Goal: Find specific page/section: Find specific page/section

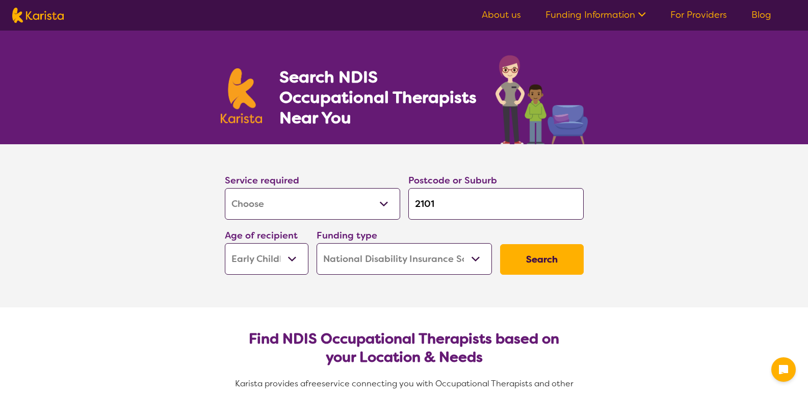
select select "[MEDICAL_DATA]"
select select "EC"
select select "NDIS"
select select "[MEDICAL_DATA]"
select select "EC"
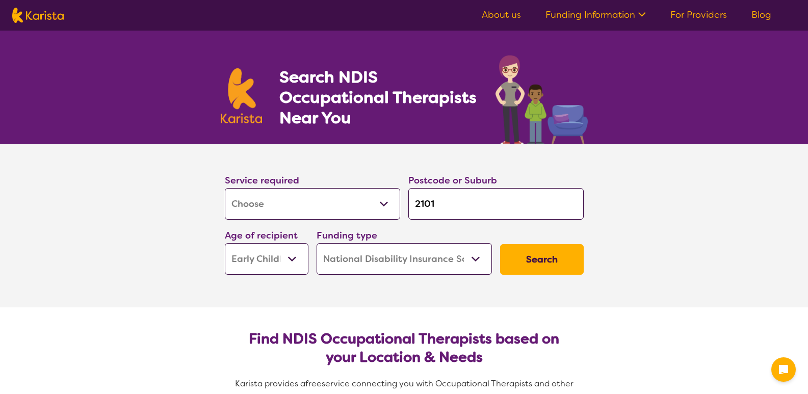
select select "NDIS"
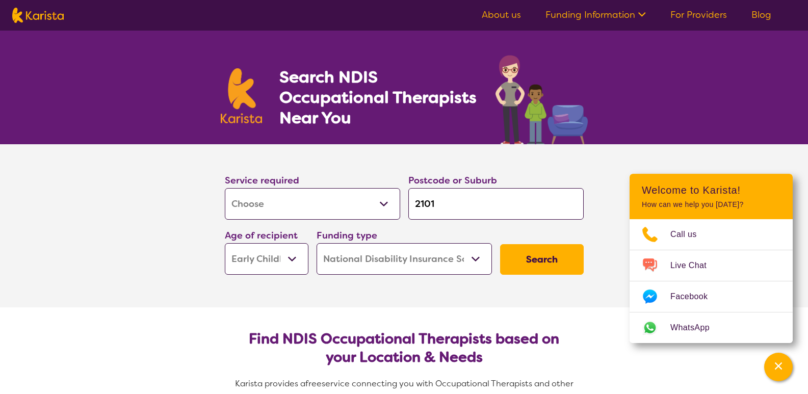
click at [454, 198] on input "2101" at bounding box center [495, 204] width 175 height 32
type input "210"
type input "21"
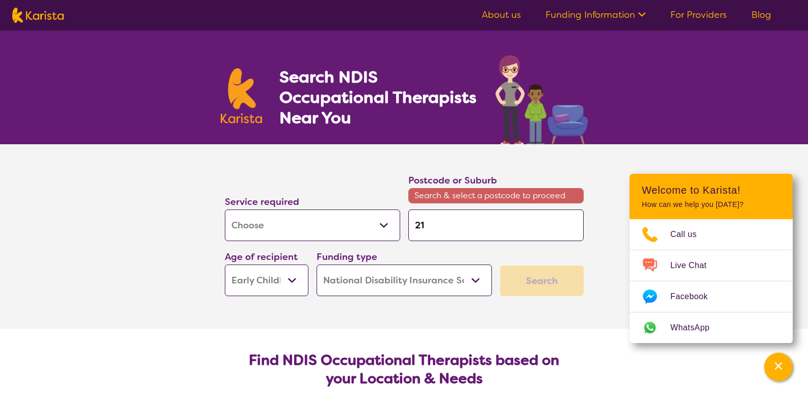
type input "2"
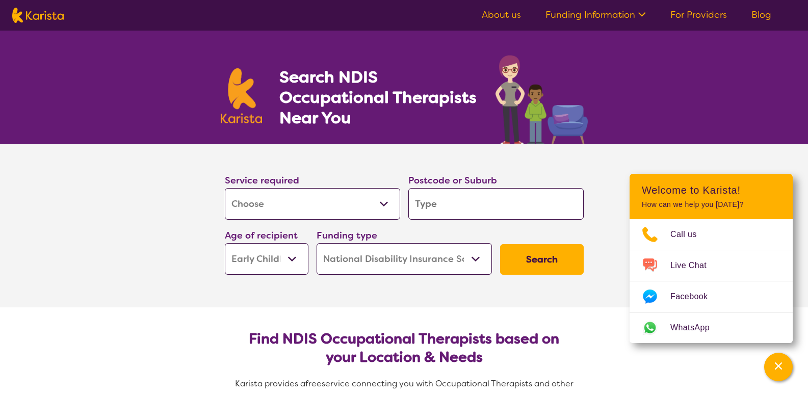
type input "m"
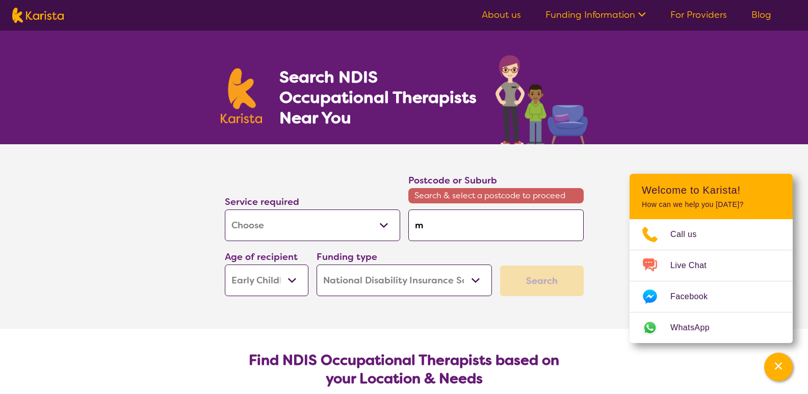
type input "mo"
type input "mon"
type input "[PERSON_NAME]"
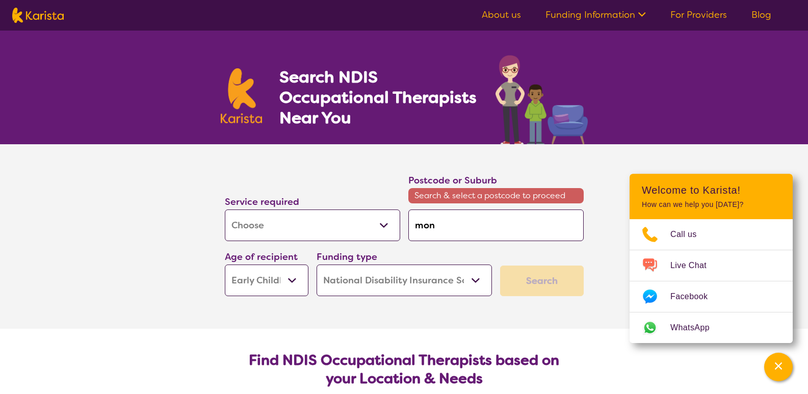
type input "[PERSON_NAME]"
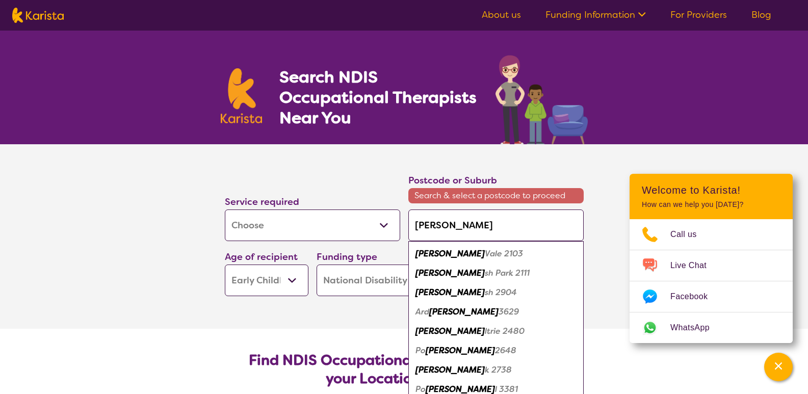
click at [437, 257] on em "[PERSON_NAME]" at bounding box center [449, 253] width 69 height 11
type input "2103"
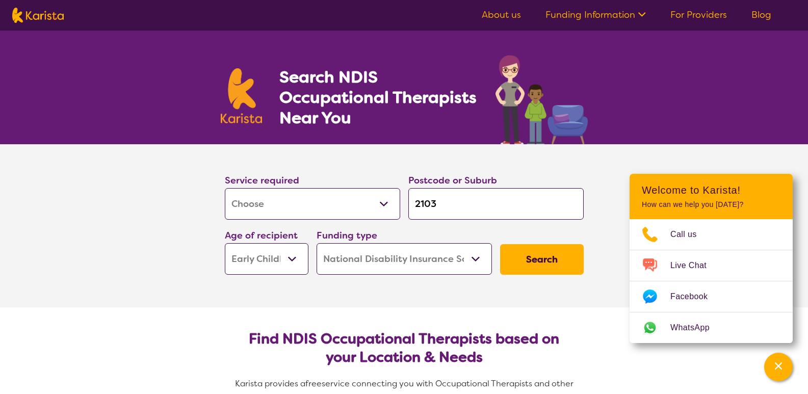
click at [287, 256] on select "Early Childhood - 0 to 9 Child - 10 to 11 Adolescent - 12 to 17 Adult - 18 to 6…" at bounding box center [267, 259] width 84 height 32
click at [225, 243] on select "Early Childhood - 0 to 9 Child - 10 to 11 Adolescent - 12 to 17 Adult - 18 to 6…" at bounding box center [267, 259] width 84 height 32
click at [544, 265] on button "Search" at bounding box center [542, 259] width 84 height 31
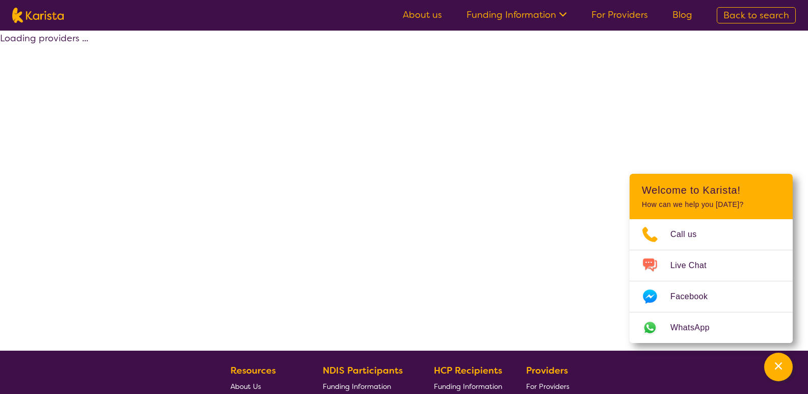
select select "by_score"
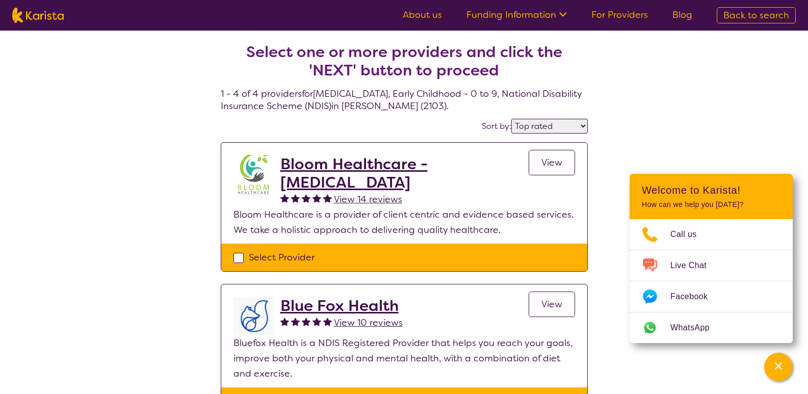
click at [542, 162] on span "View" at bounding box center [551, 162] width 21 height 12
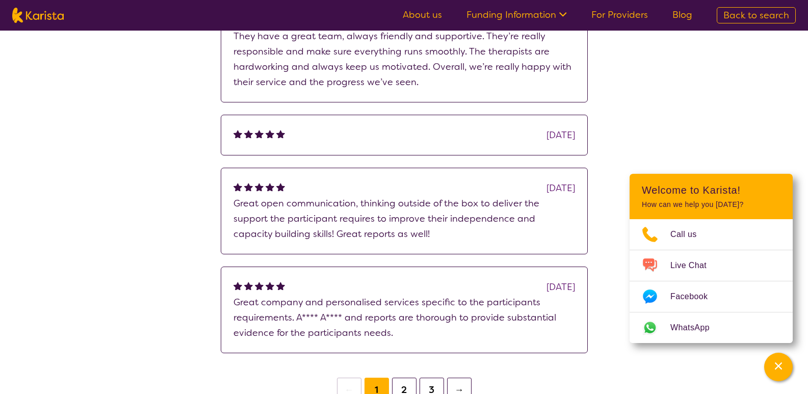
scroll to position [765, 0]
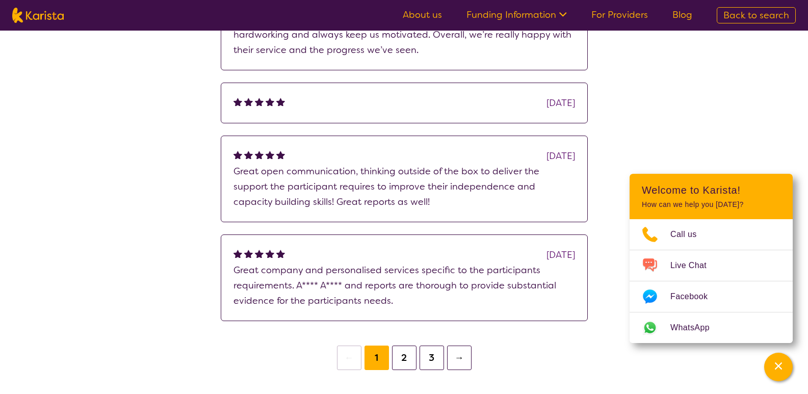
click at [398, 346] on button "2" at bounding box center [404, 358] width 24 height 24
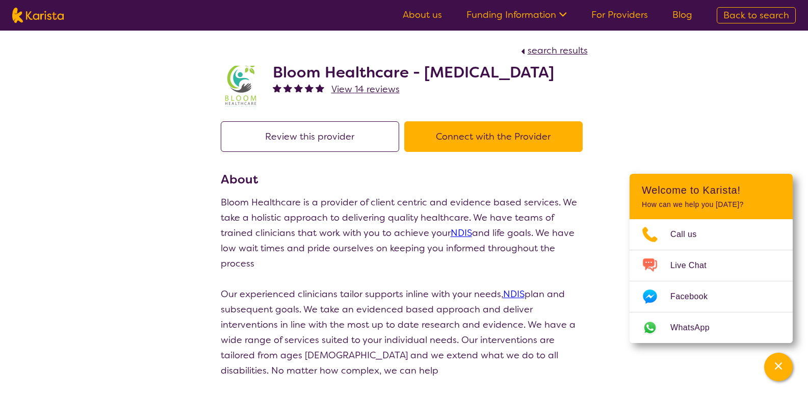
click at [372, 95] on span "View 14 reviews" at bounding box center [365, 89] width 68 height 12
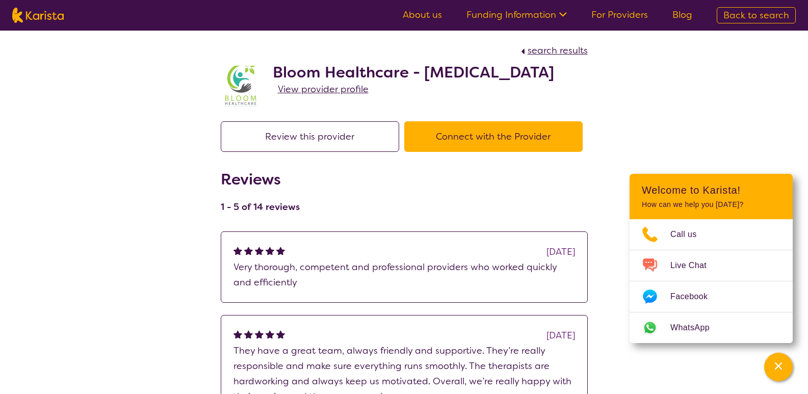
click at [330, 95] on span "View provider profile" at bounding box center [323, 89] width 91 height 12
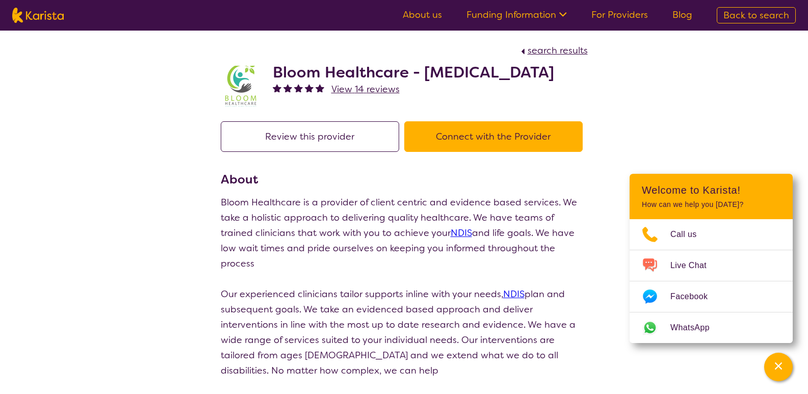
drag, startPoint x: 275, startPoint y: 68, endPoint x: 331, endPoint y: 86, distance: 58.4
click at [331, 82] on h2 "Bloom Healthcare - [MEDICAL_DATA]" at bounding box center [413, 72] width 281 height 18
copy h2 "Bloom Healthcare - [MEDICAL_DATA]"
click at [499, 152] on button "Connect with the Provider" at bounding box center [493, 136] width 178 height 31
